Goal: Task Accomplishment & Management: Complete application form

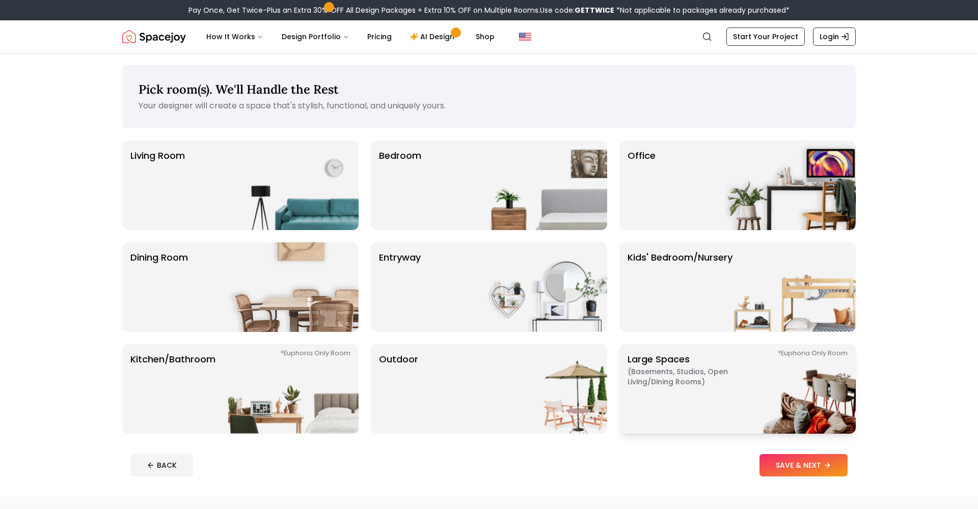
click at [727, 405] on img at bounding box center [790, 389] width 130 height 90
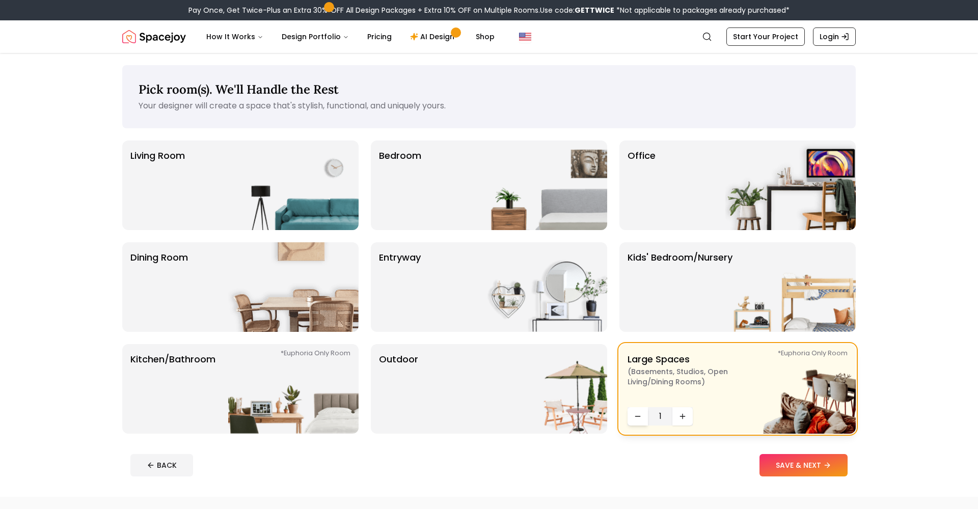
scroll to position [0, 1]
click at [336, 390] on img at bounding box center [293, 389] width 130 height 90
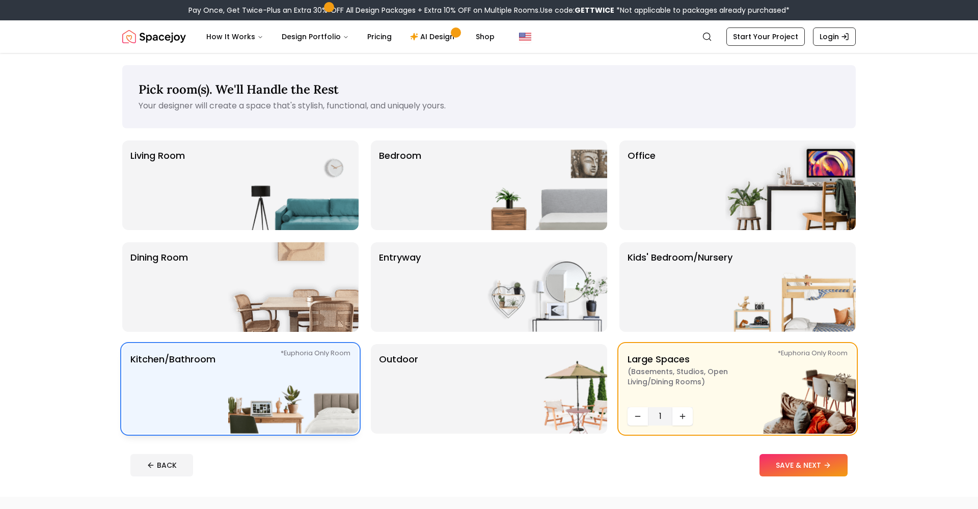
scroll to position [0, 0]
click at [189, 416] on icon "Increase quantity" at bounding box center [185, 416] width 8 height 8
click at [597, 217] on img at bounding box center [542, 186] width 130 height 90
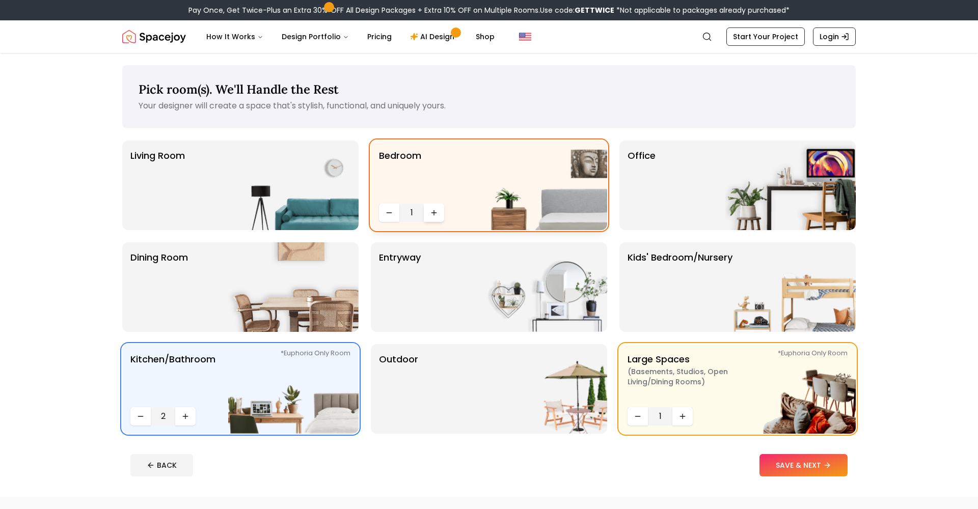
click at [434, 216] on icon "Increase quantity" at bounding box center [434, 213] width 8 height 8
click at [333, 205] on img at bounding box center [293, 186] width 130 height 90
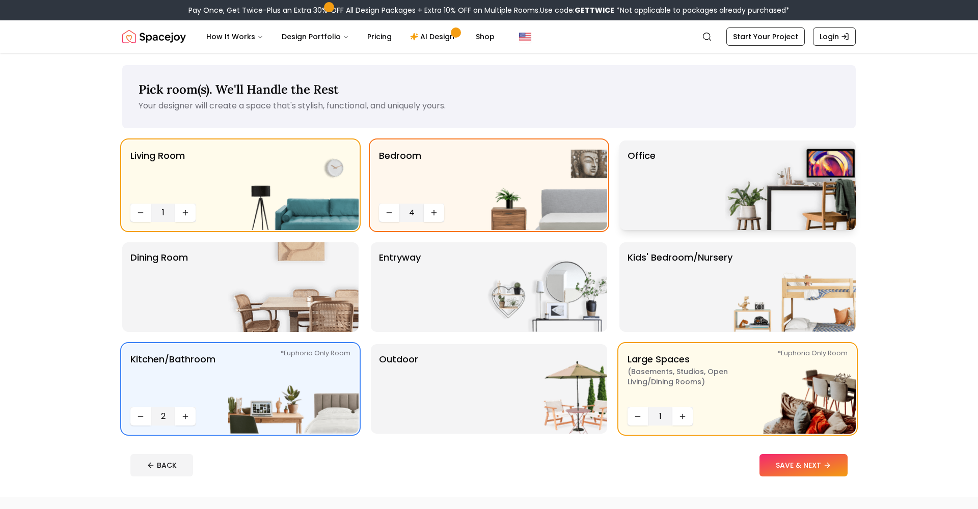
click at [700, 205] on div "Office" at bounding box center [737, 186] width 236 height 90
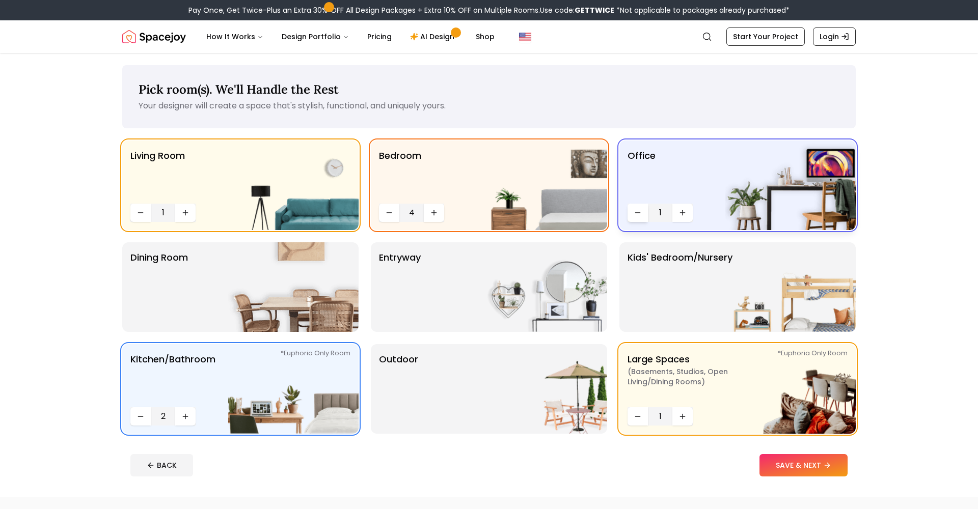
click at [642, 212] on button "Decrease quantity" at bounding box center [637, 213] width 20 height 18
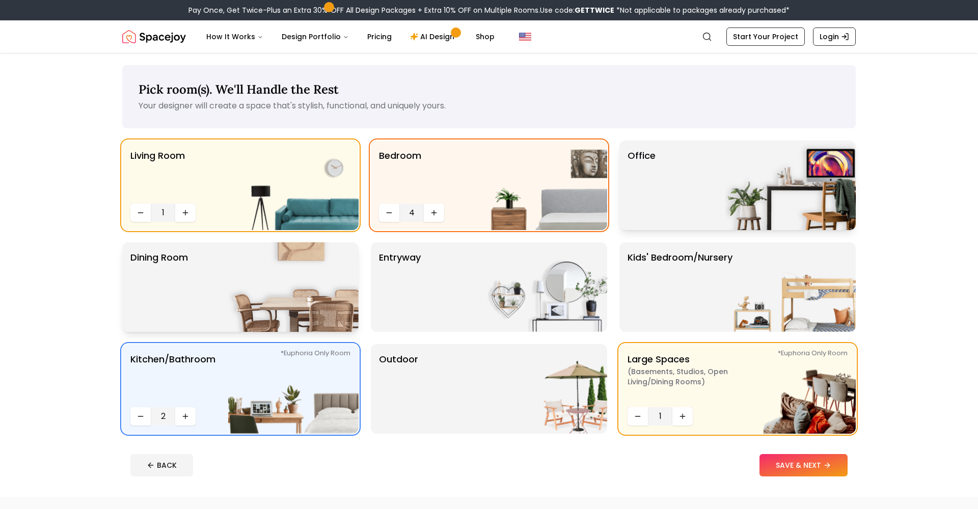
click at [281, 261] on img at bounding box center [293, 287] width 130 height 90
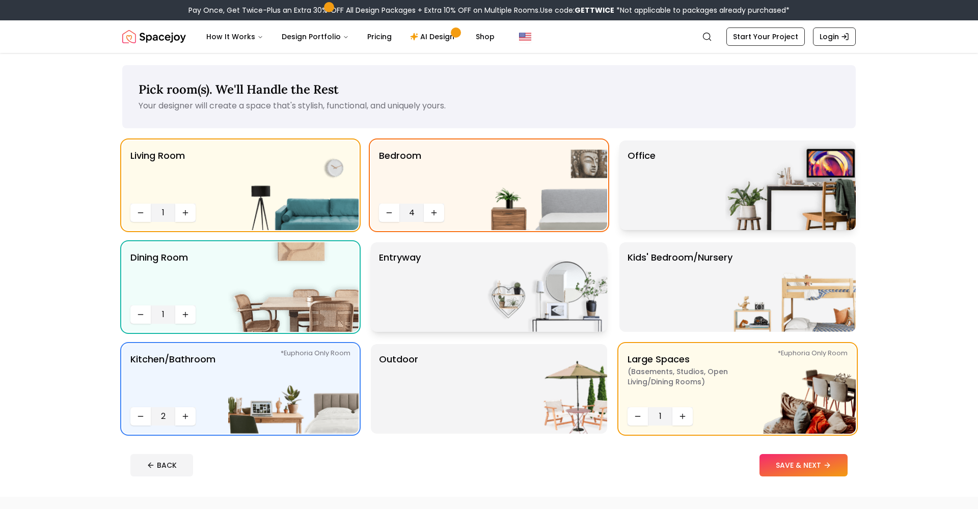
click at [491, 291] on img at bounding box center [542, 287] width 130 height 90
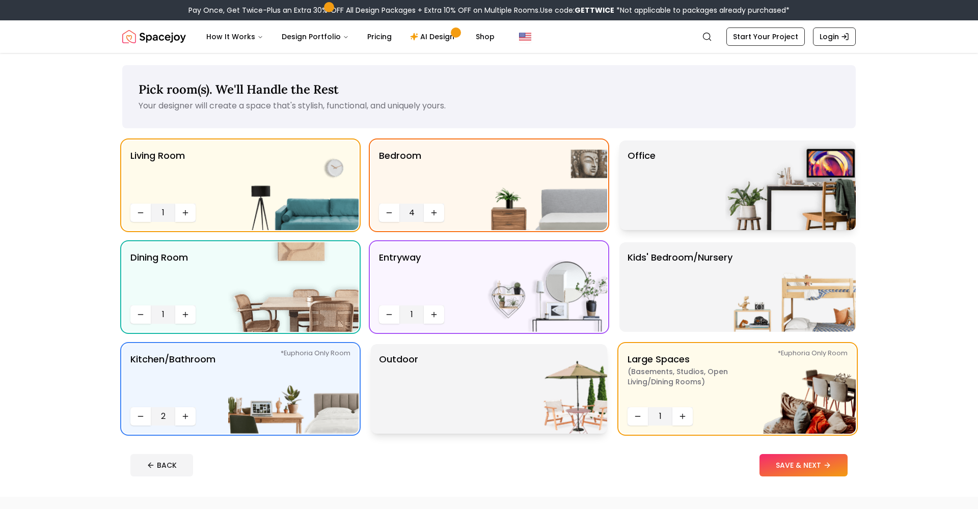
click at [574, 386] on img at bounding box center [542, 389] width 130 height 90
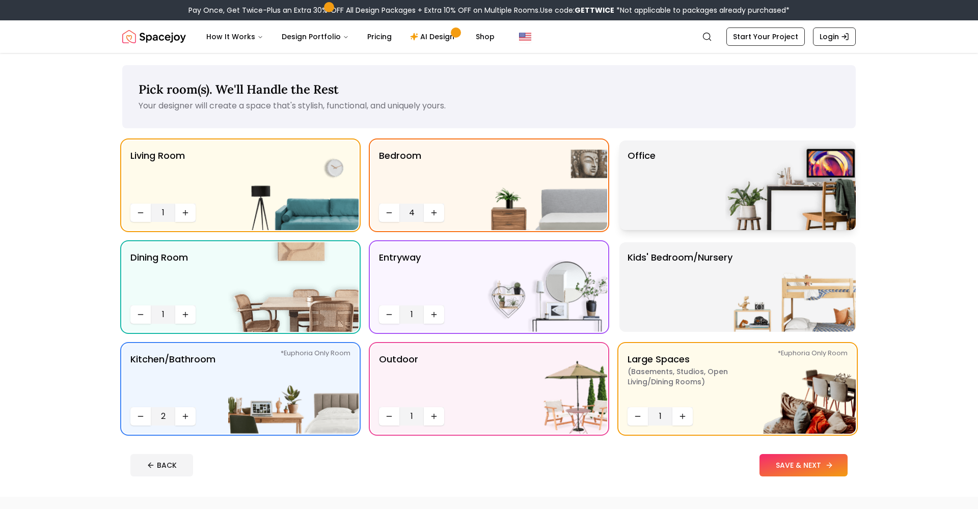
click at [831, 463] on icon at bounding box center [829, 465] width 8 height 8
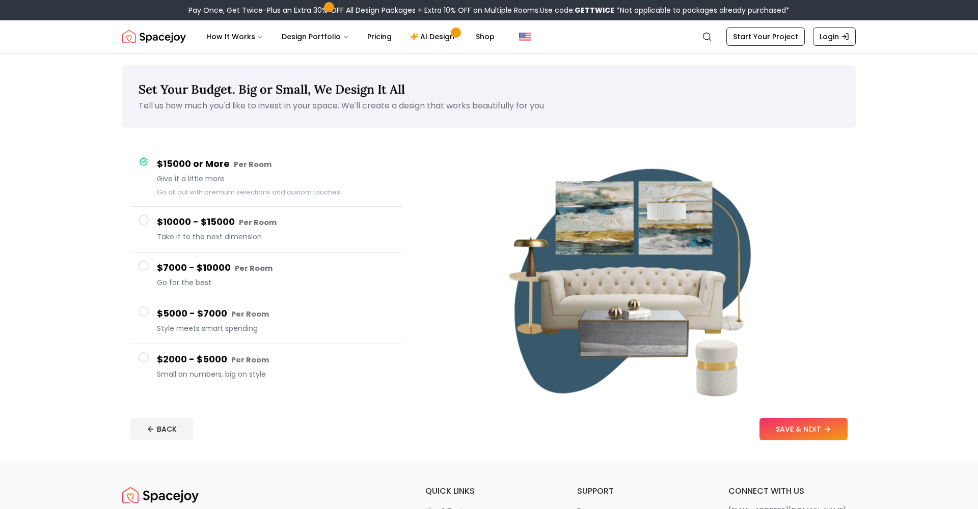
click at [314, 318] on h4 "$5000 - $7000 Per Room" at bounding box center [275, 313] width 237 height 15
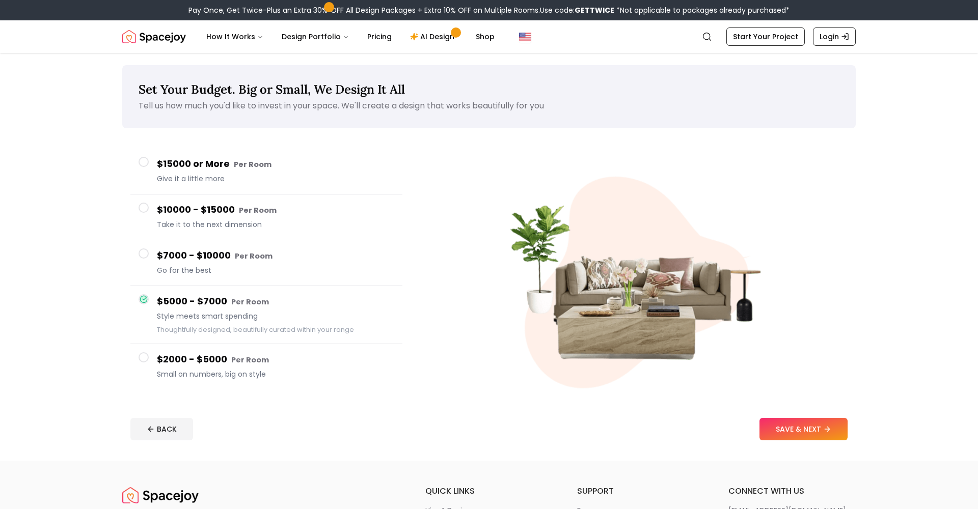
click at [304, 263] on h4 "$7000 - $10000 Per Room" at bounding box center [275, 255] width 237 height 15
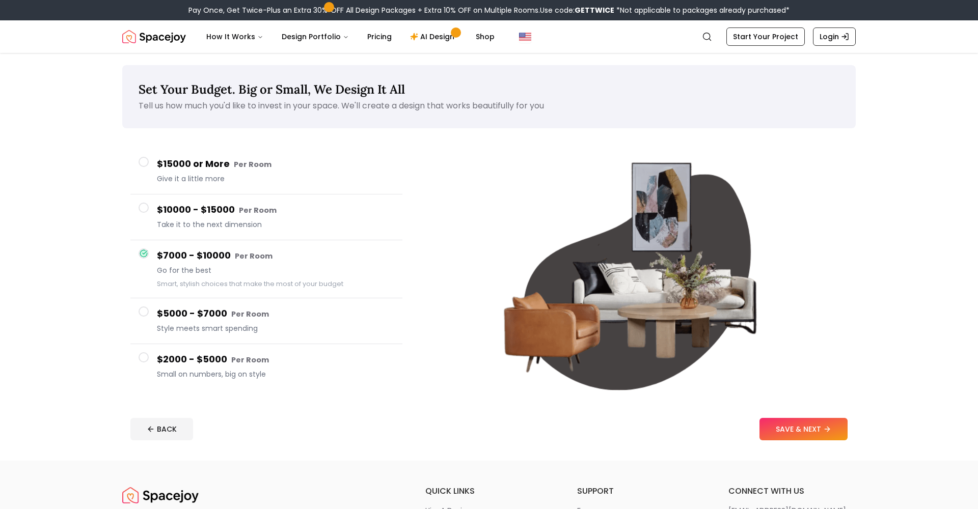
click at [320, 218] on div "$10000 - $15000 Per Room Take it to the next dimension" at bounding box center [275, 217] width 237 height 29
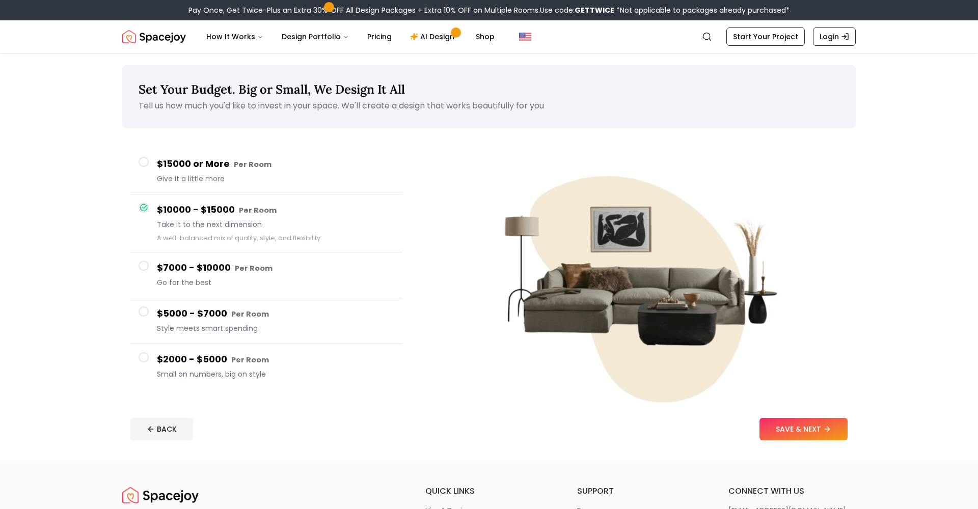
click at [333, 172] on div "$15000 or More Per Room Give it a little more" at bounding box center [275, 171] width 237 height 29
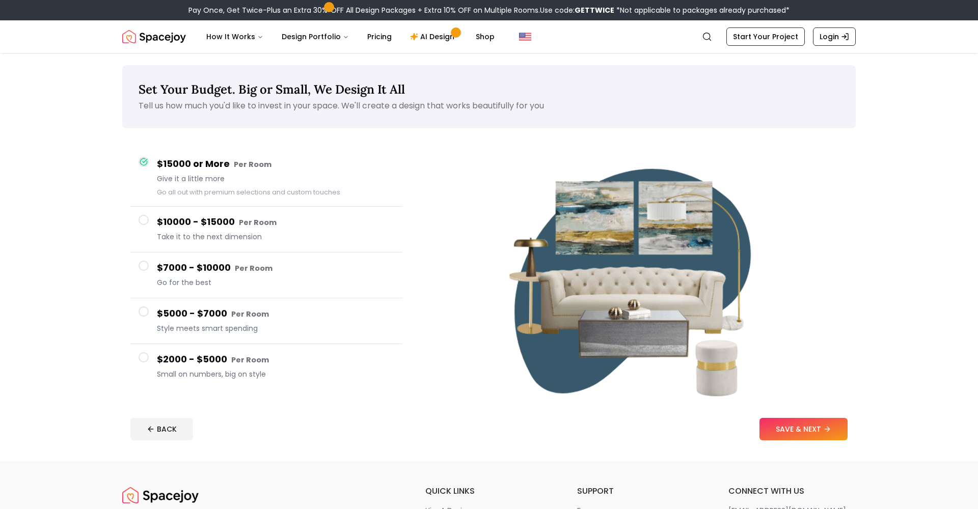
click at [325, 359] on h4 "$2000 - $5000 Per Room" at bounding box center [275, 359] width 237 height 15
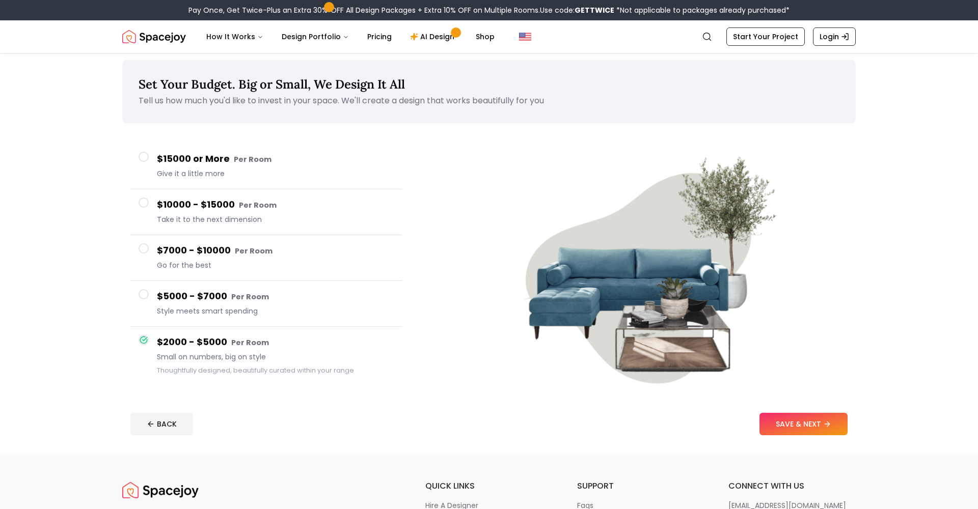
click at [317, 255] on h4 "$7000 - $10000 Per Room" at bounding box center [275, 250] width 237 height 15
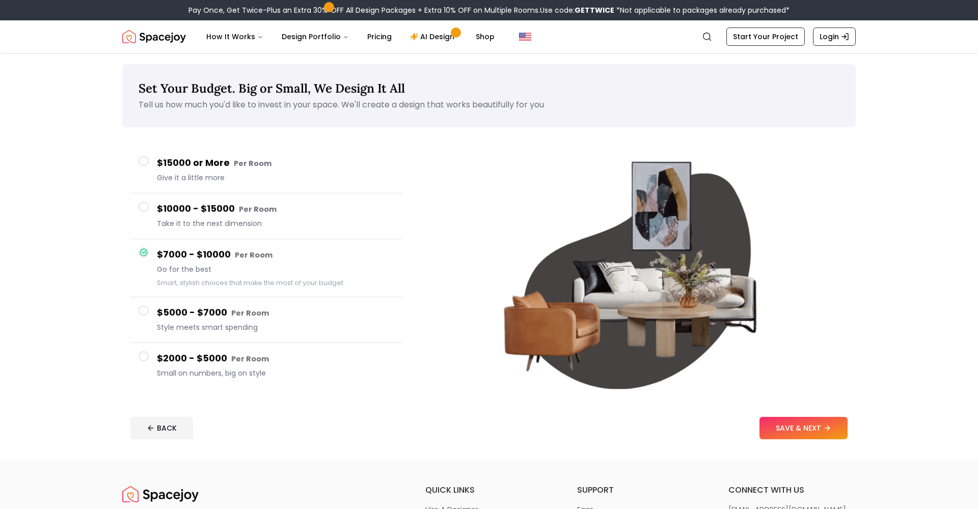
scroll to position [1, 0]
drag, startPoint x: 313, startPoint y: 213, endPoint x: 345, endPoint y: 242, distance: 43.2
click at [313, 213] on h4 "$10000 - $15000 Per Room" at bounding box center [275, 209] width 237 height 15
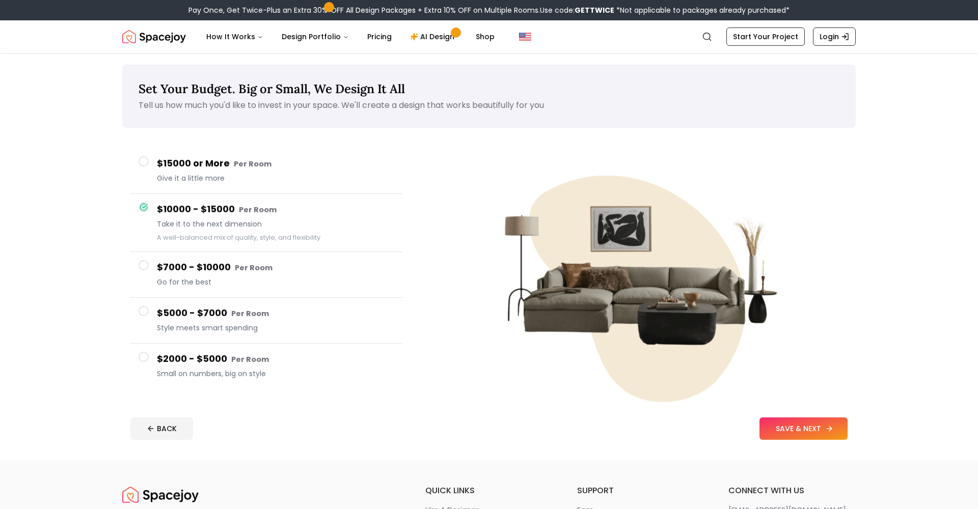
click at [778, 435] on button "SAVE & NEXT" at bounding box center [803, 428] width 88 height 22
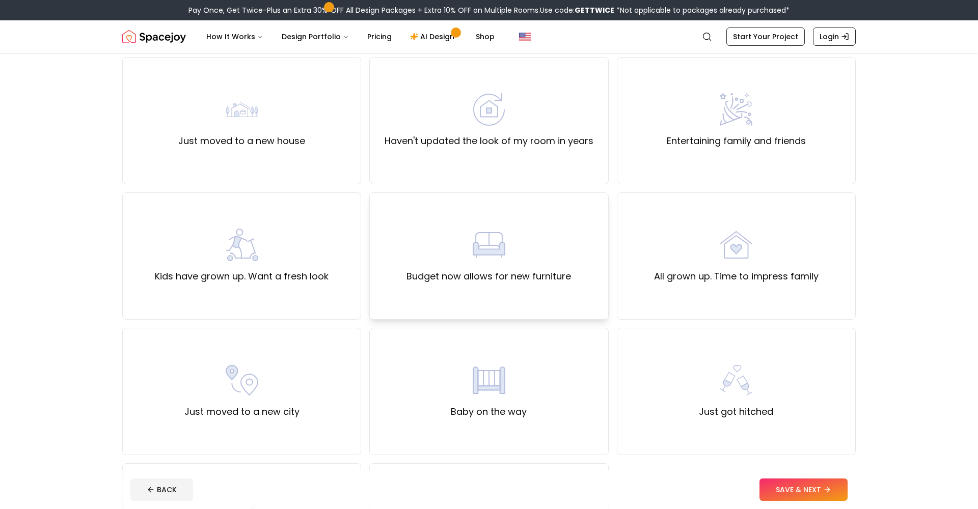
scroll to position [84, 0]
click at [706, 268] on div "All grown up. Time to impress family" at bounding box center [736, 255] width 164 height 55
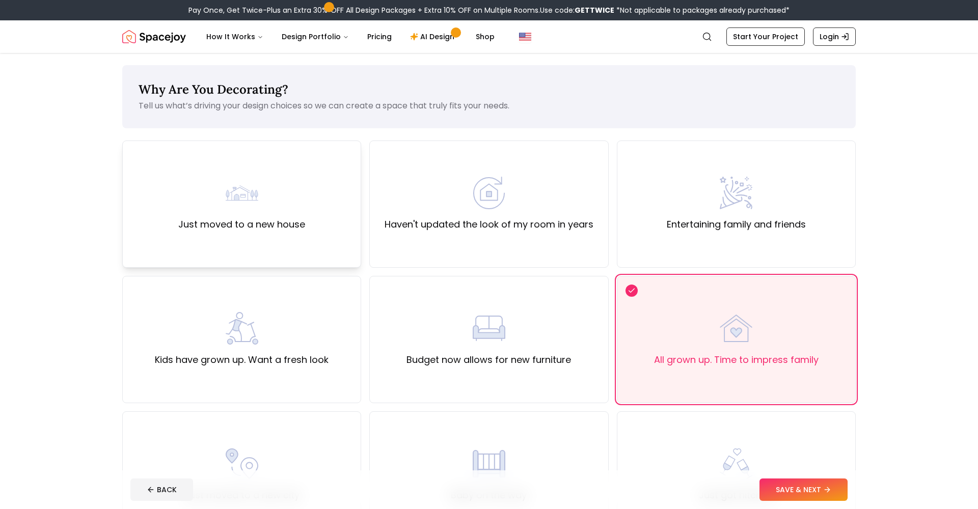
scroll to position [2, 0]
click at [271, 202] on div "Just moved to a new house" at bounding box center [241, 202] width 127 height 55
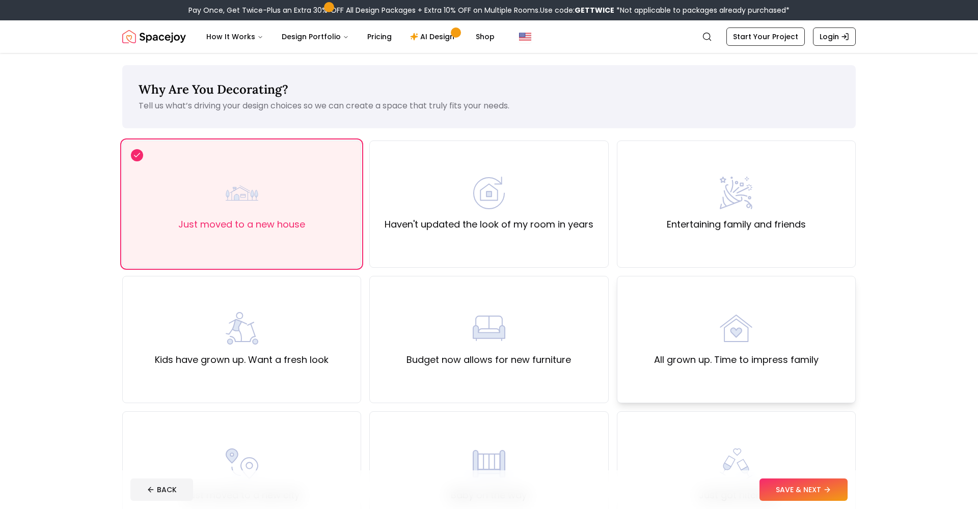
scroll to position [0, 1]
click at [768, 378] on div "All grown up. Time to impress family" at bounding box center [736, 339] width 239 height 127
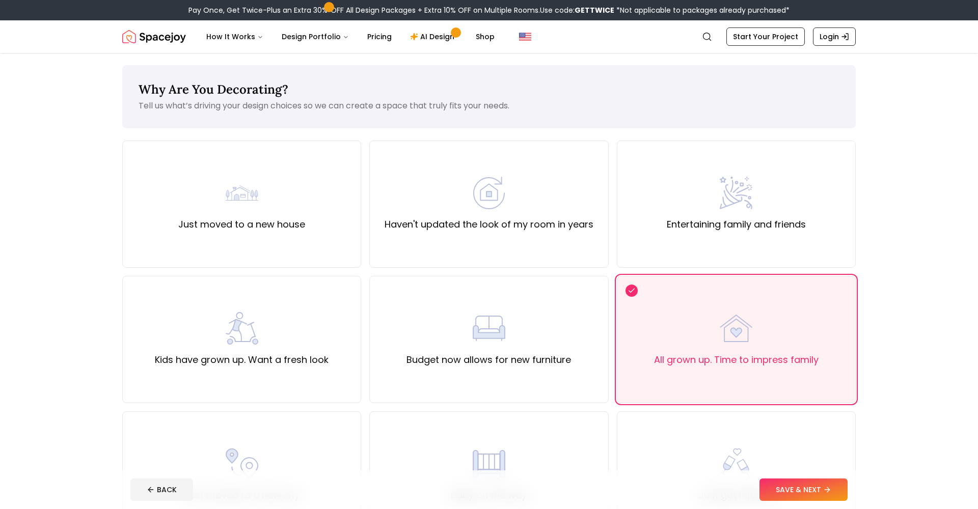
click at [799, 490] on button "SAVE & NEXT" at bounding box center [803, 490] width 88 height 22
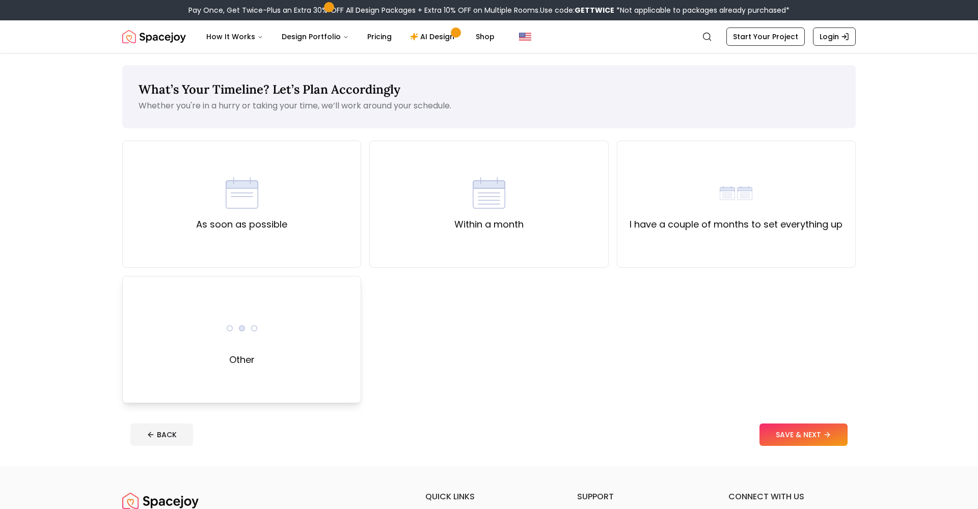
click at [313, 368] on div "Other" at bounding box center [241, 339] width 239 height 127
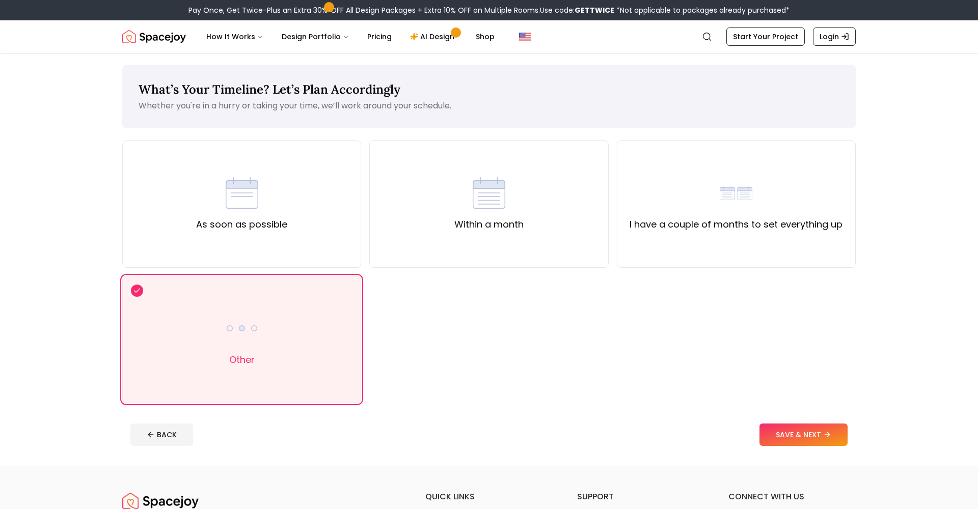
click at [776, 435] on button "SAVE & NEXT" at bounding box center [803, 435] width 88 height 22
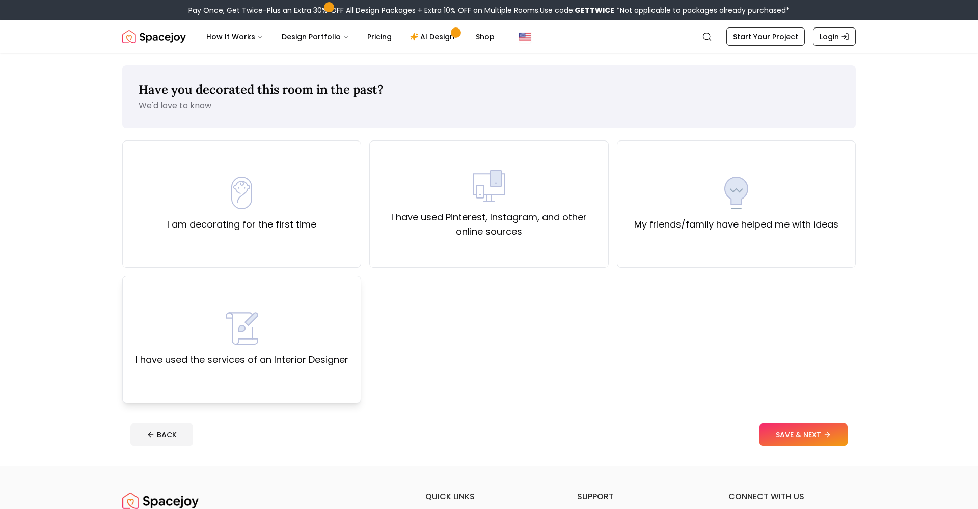
click at [342, 367] on label "I have used the services of an Interior Designer" at bounding box center [241, 360] width 213 height 14
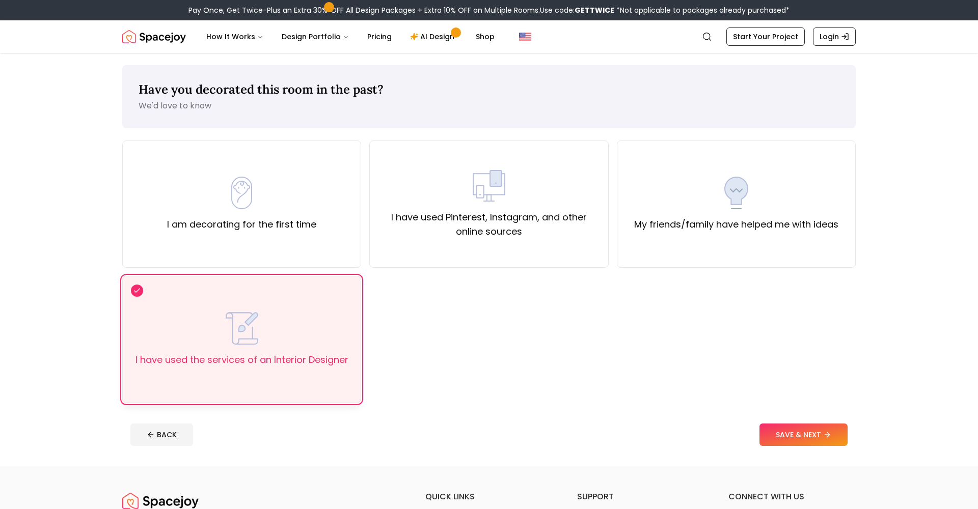
click at [354, 367] on div "I have used the services of an Interior Designer" at bounding box center [241, 339] width 239 height 127
click at [505, 227] on label "I have used Pinterest, Instagram, and other online sources" at bounding box center [488, 224] width 221 height 29
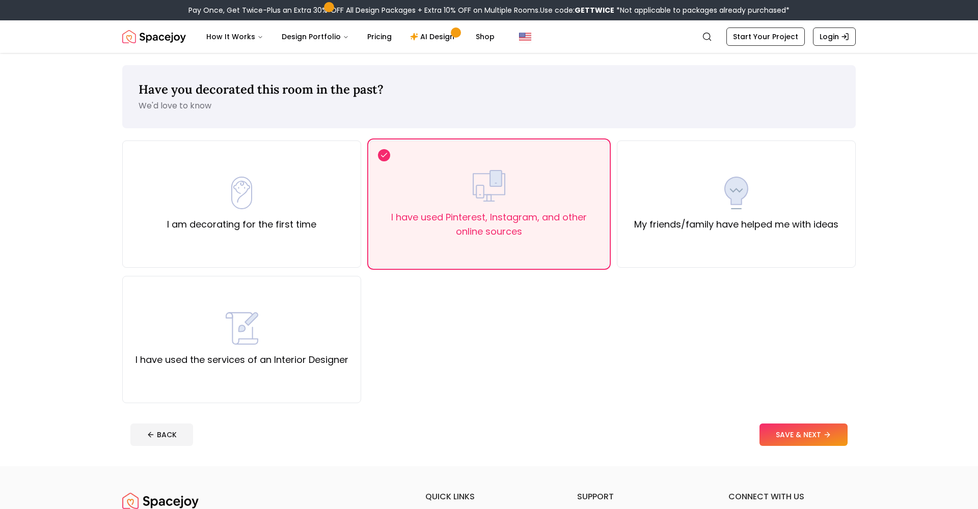
click at [815, 434] on button "SAVE & NEXT" at bounding box center [803, 435] width 88 height 22
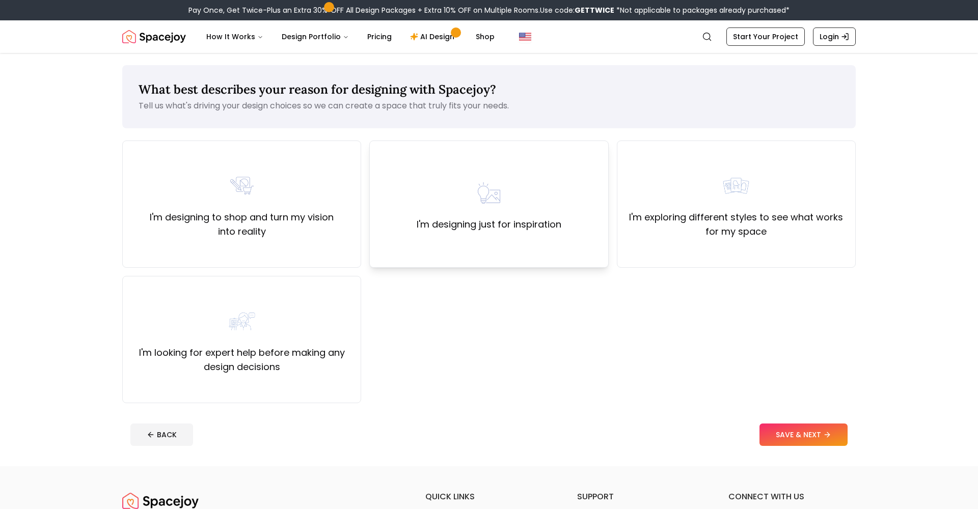
click at [554, 221] on label "I'm designing just for inspiration" at bounding box center [488, 224] width 145 height 14
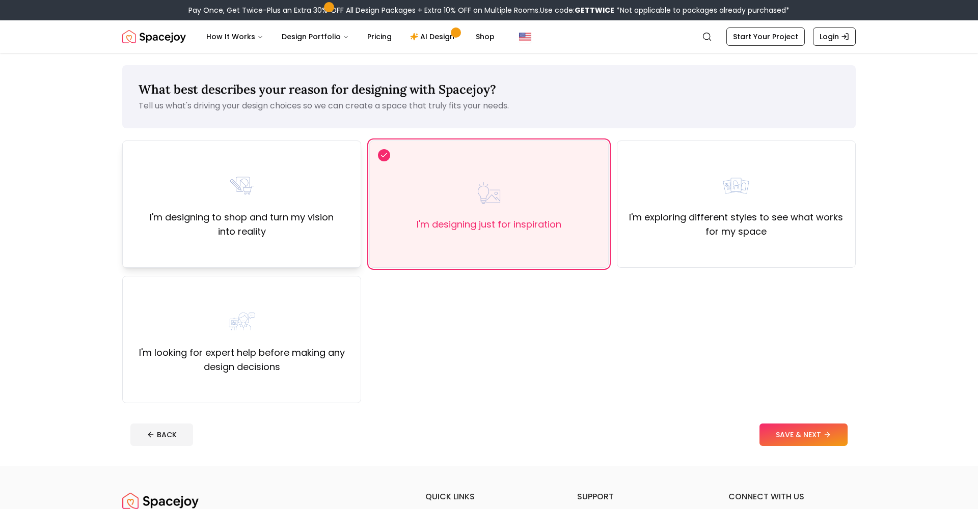
click at [266, 225] on label "I'm designing to shop and turn my vision into reality" at bounding box center [241, 224] width 221 height 29
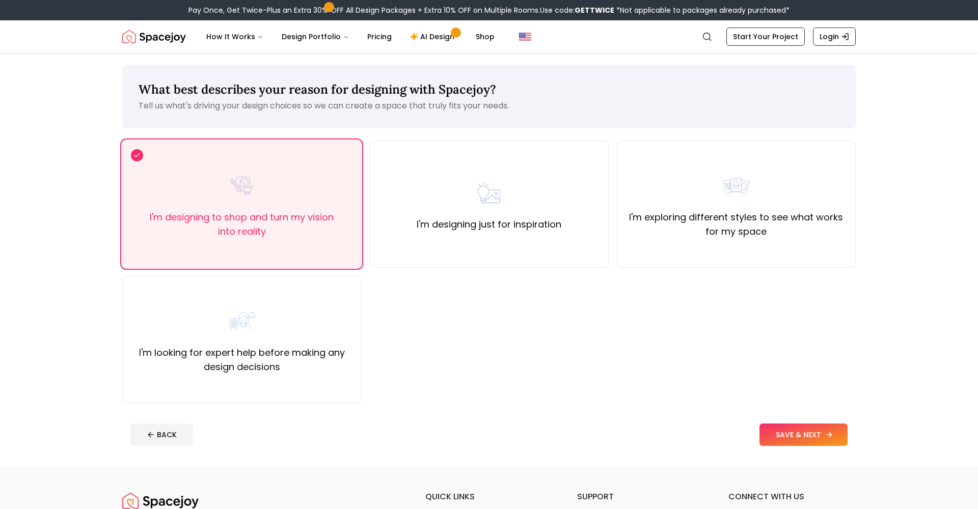
click at [804, 434] on button "SAVE & NEXT" at bounding box center [803, 435] width 88 height 22
